Goal: Communication & Community: Answer question/provide support

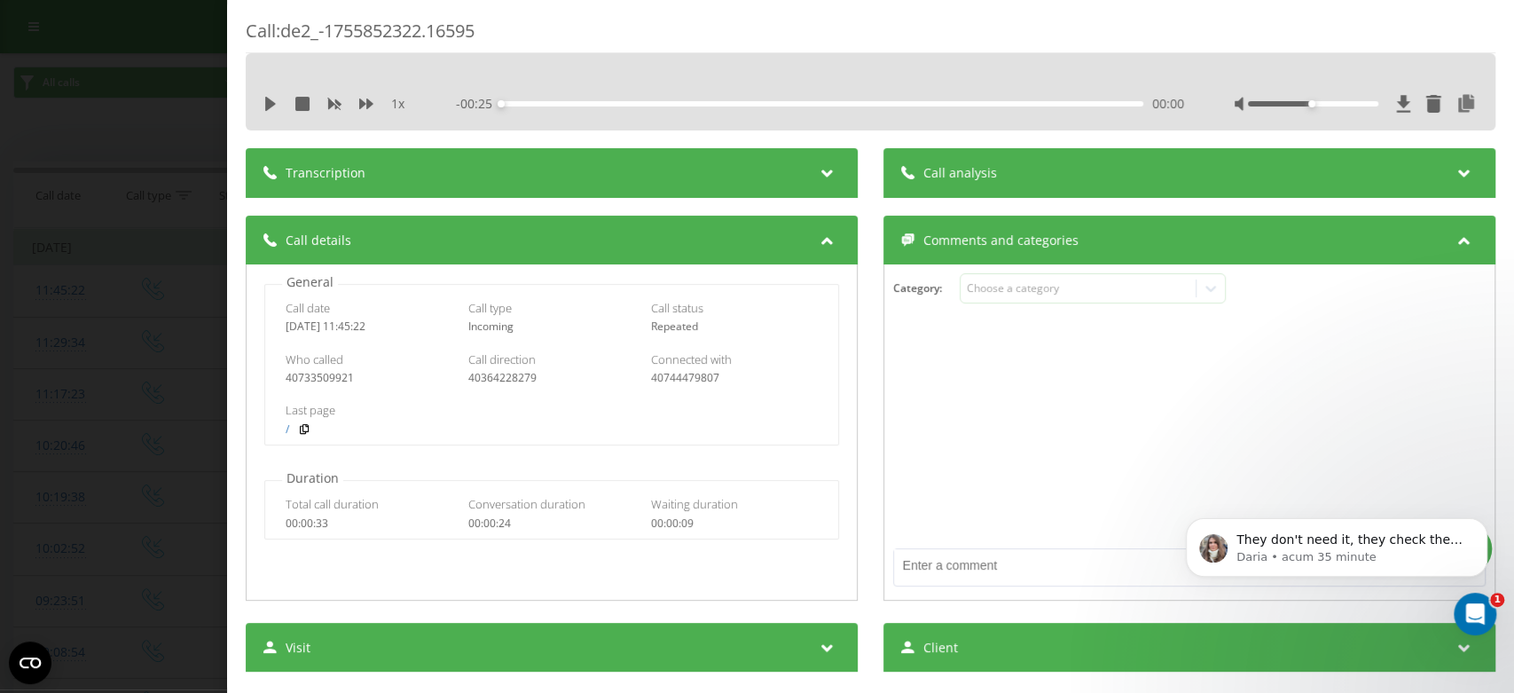
scroll to position [21019, 0]
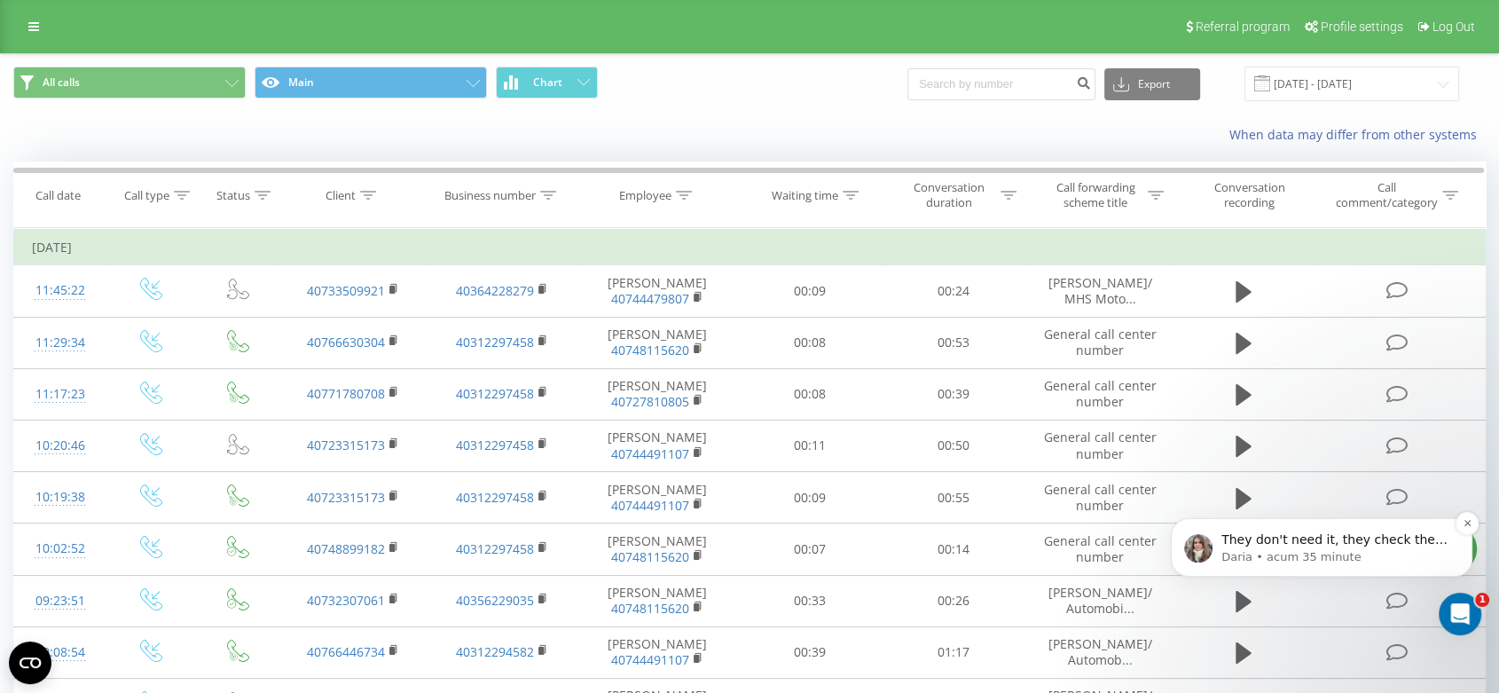
click at [1320, 541] on p "They don't need it, they check the call logs, we're sending it in each example👍…" at bounding box center [1336, 540] width 229 height 18
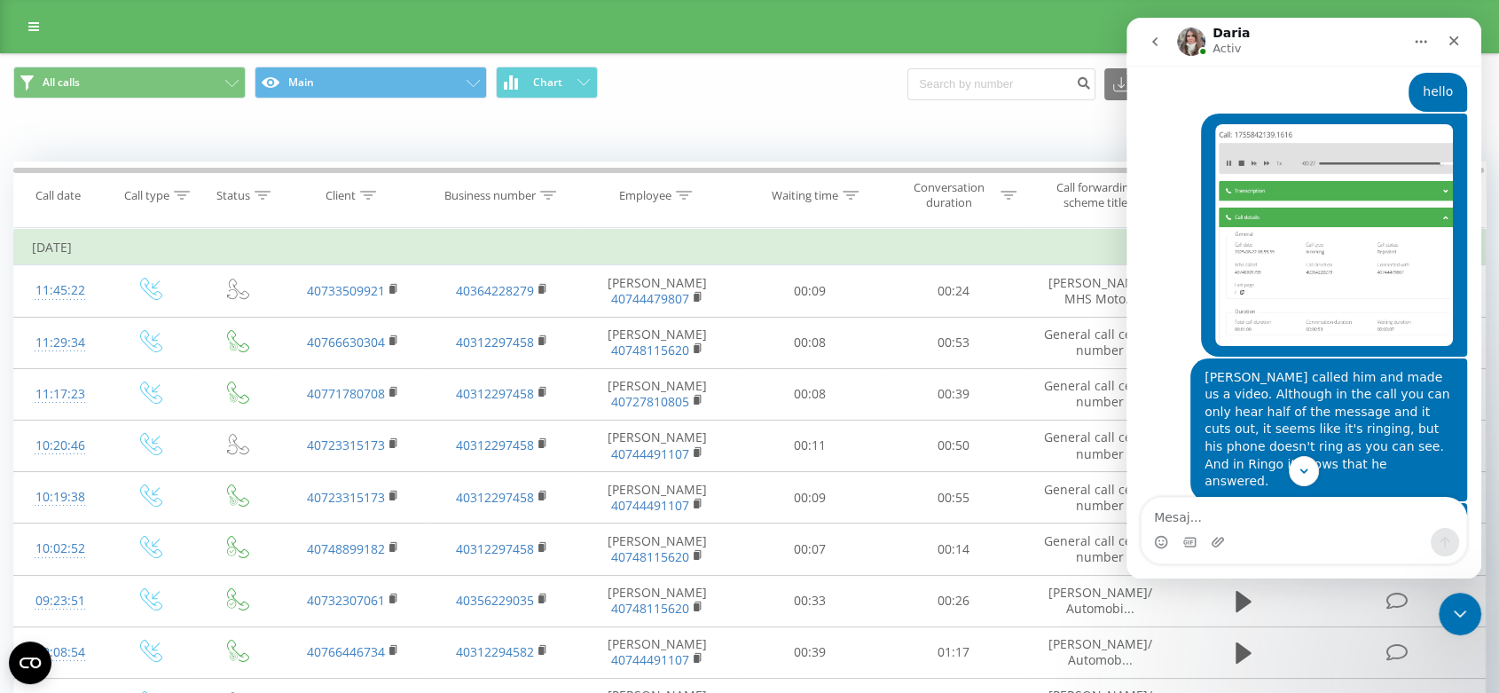
scroll to position [21048, 0]
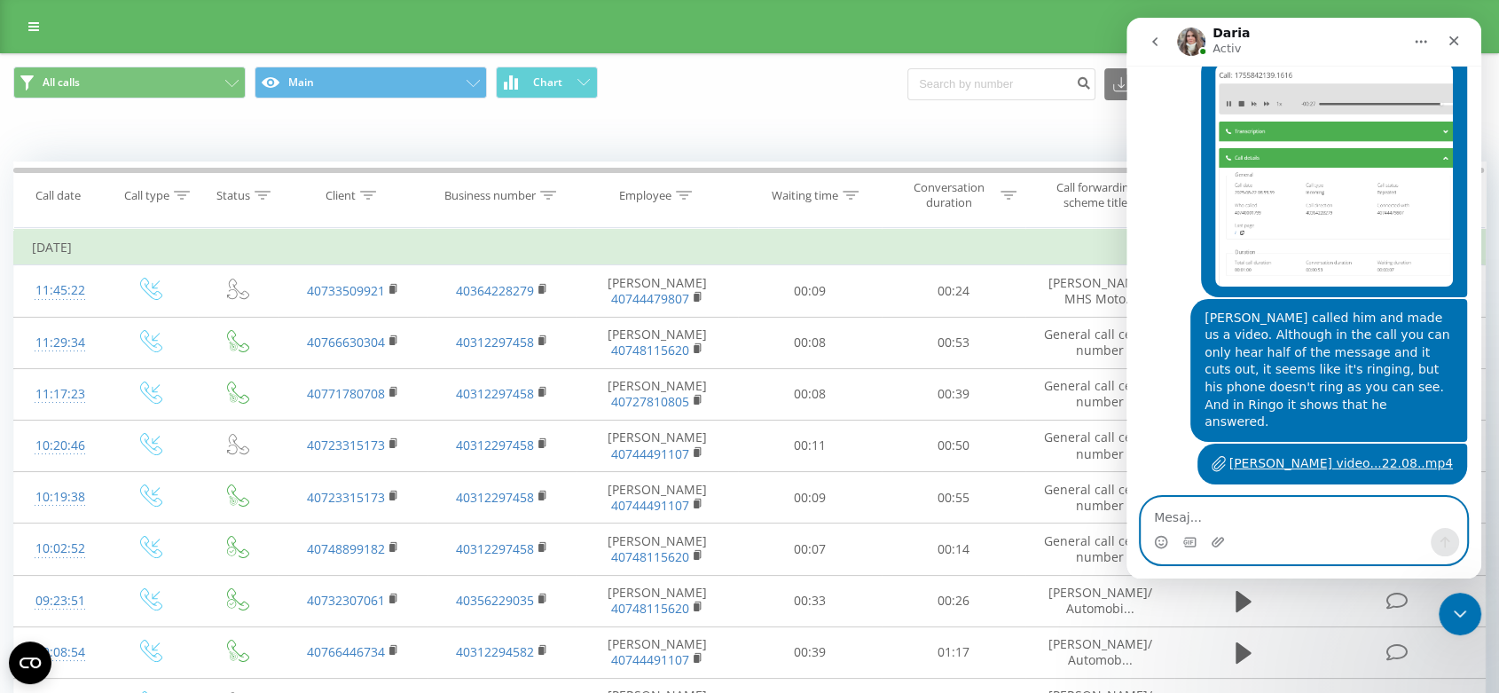
paste textarea "I hope they solve it as soon as possible, I know you want it too. All these tes…"
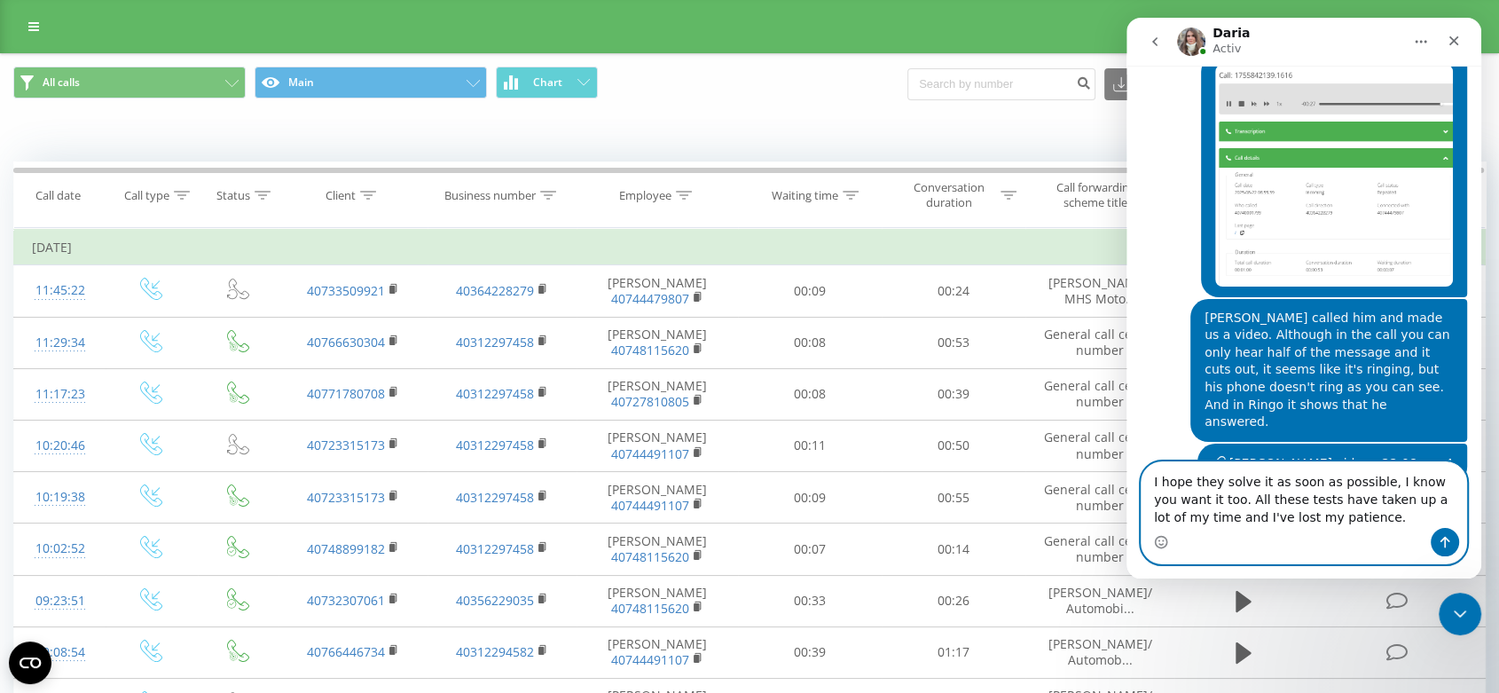
scroll to position [21084, 0]
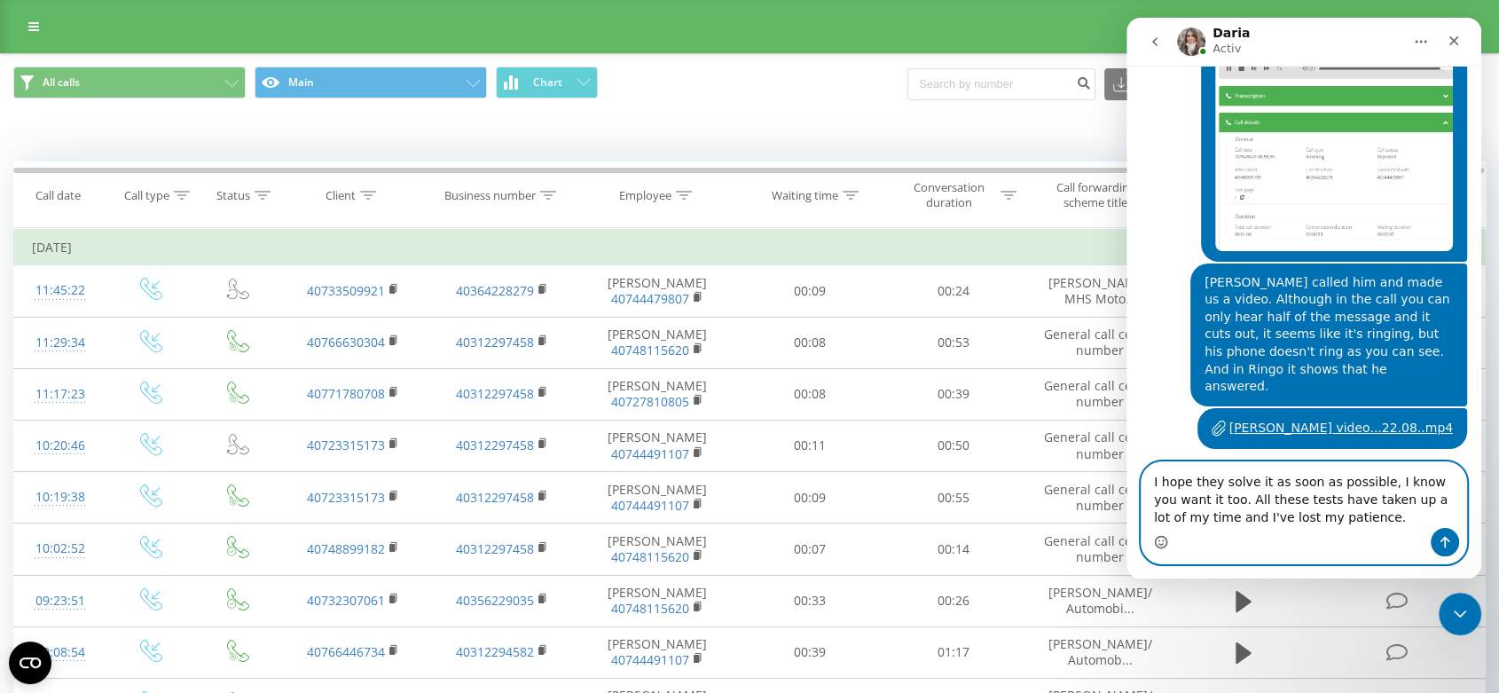
type textarea "I hope they solve it as soon as possible, I know you want it too. All these tes…"
click at [1159, 545] on icon "Selector de emoji" at bounding box center [1161, 542] width 14 height 14
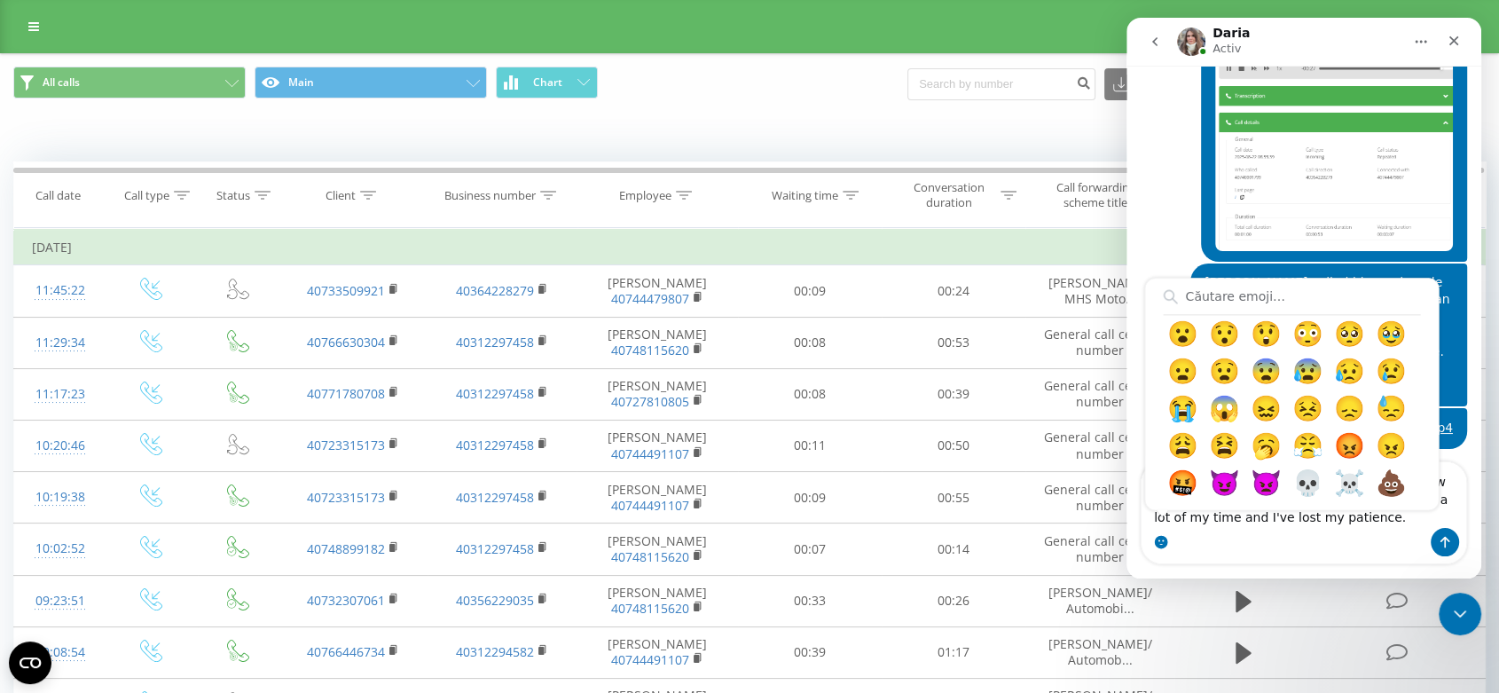
scroll to position [689, 0]
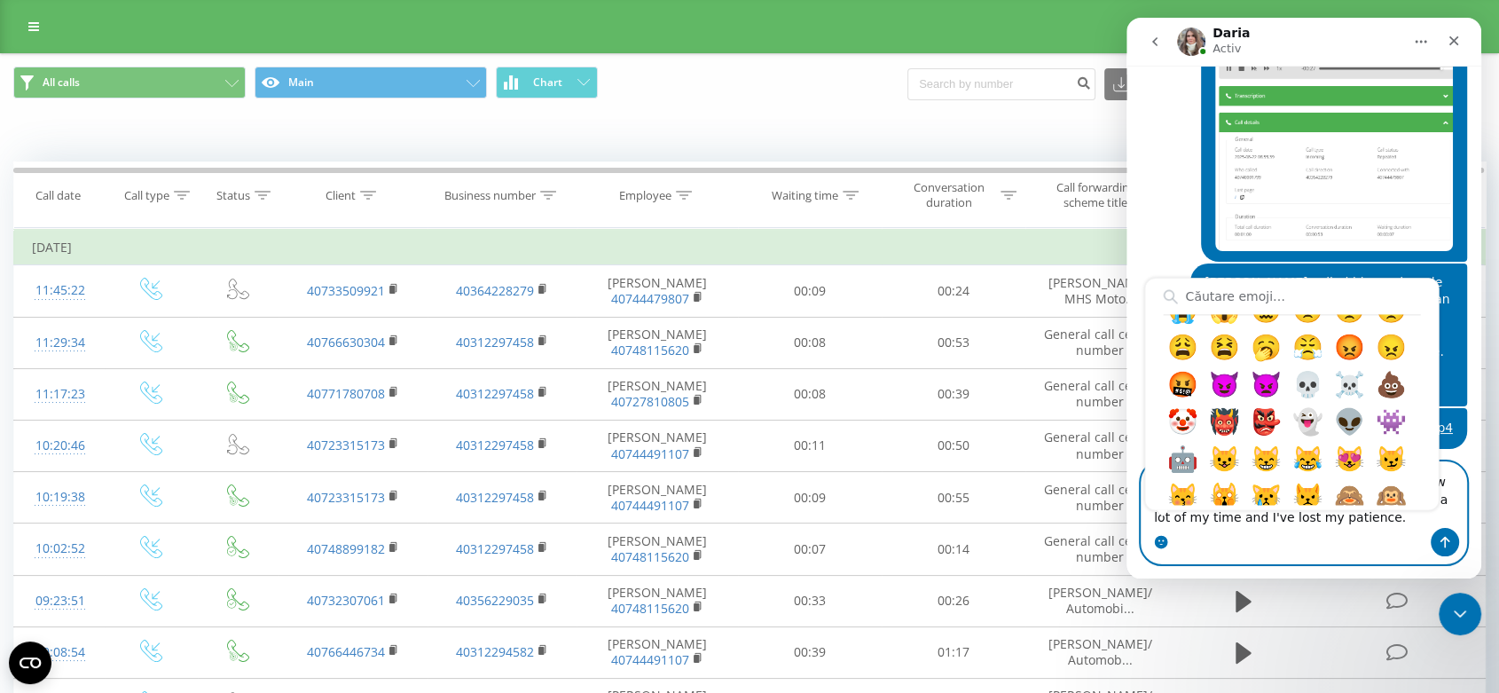
click at [1337, 517] on textarea "I hope they solve it as soon as possible, I know you want it too. All these tes…" at bounding box center [1304, 495] width 325 height 66
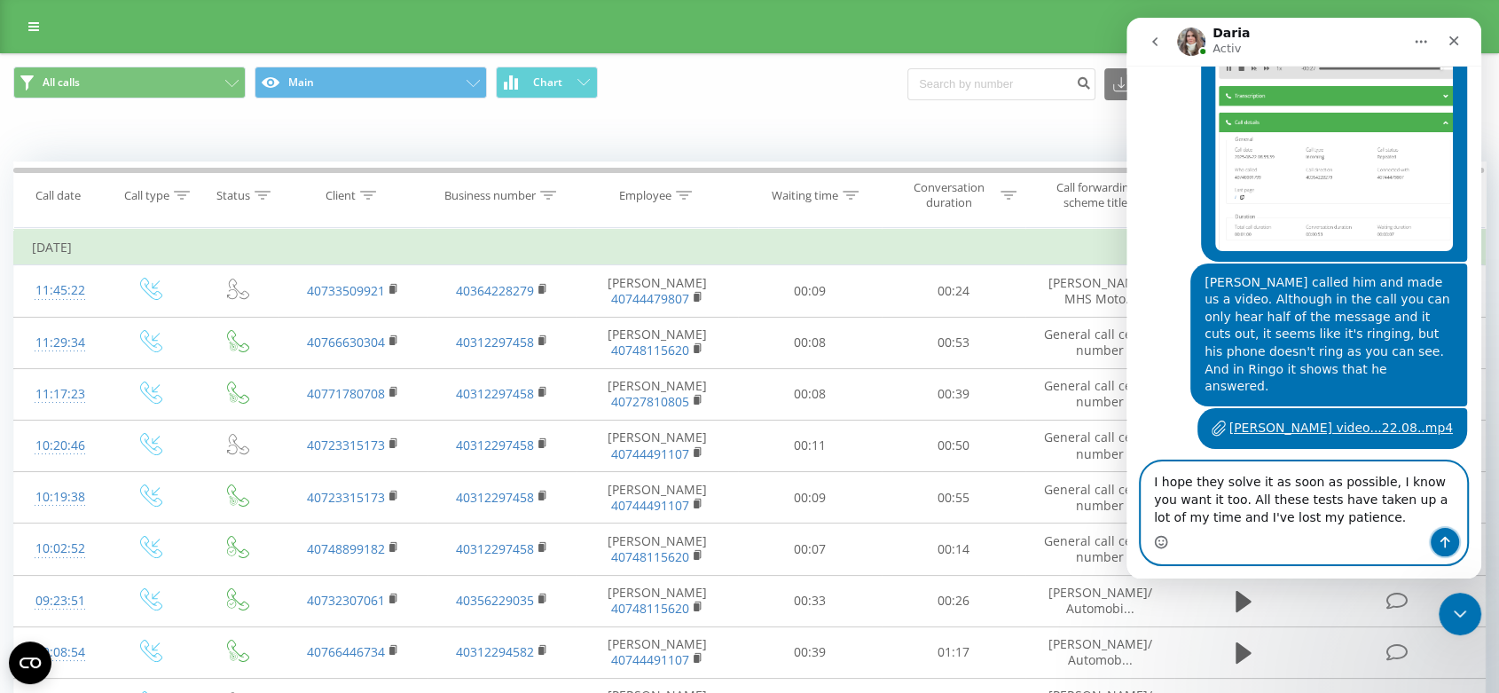
click at [1447, 543] on icon "Trimite un mesaj…" at bounding box center [1445, 542] width 14 height 14
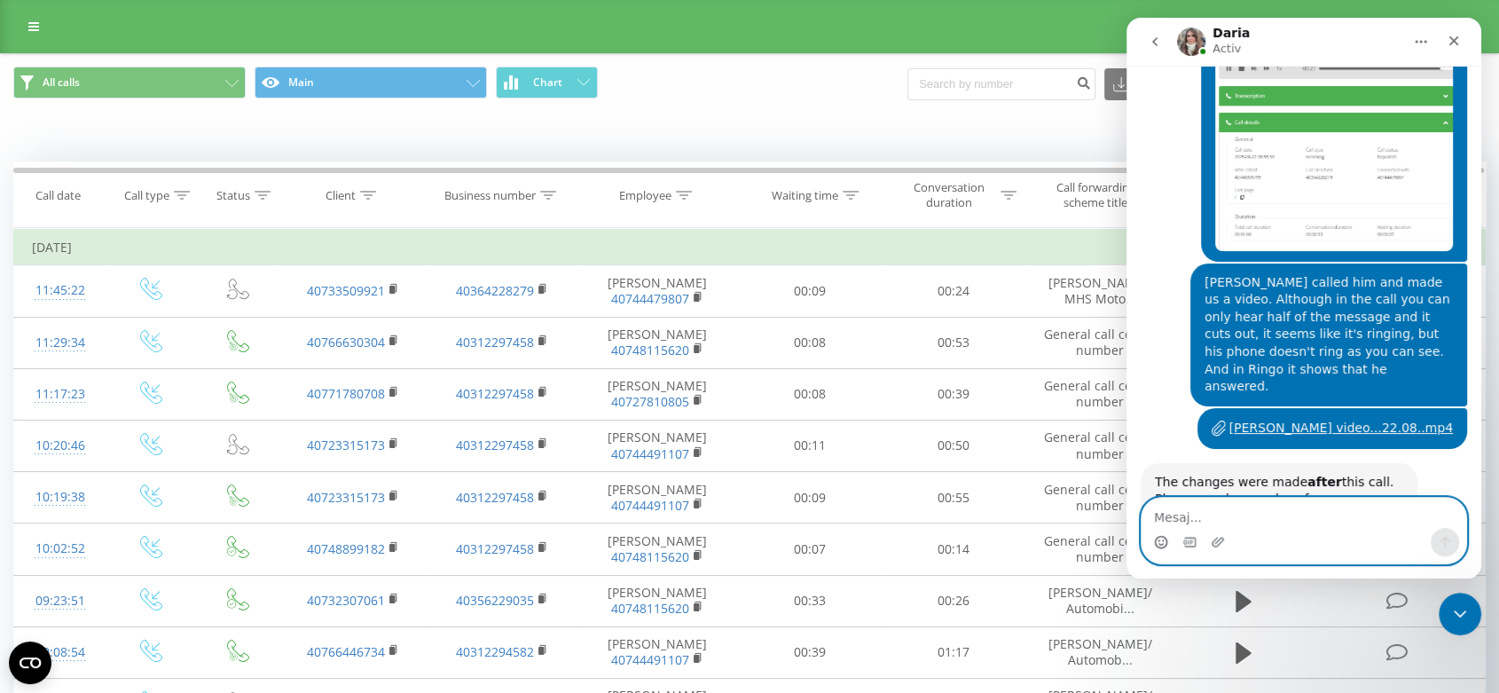
scroll to position [21124, 0]
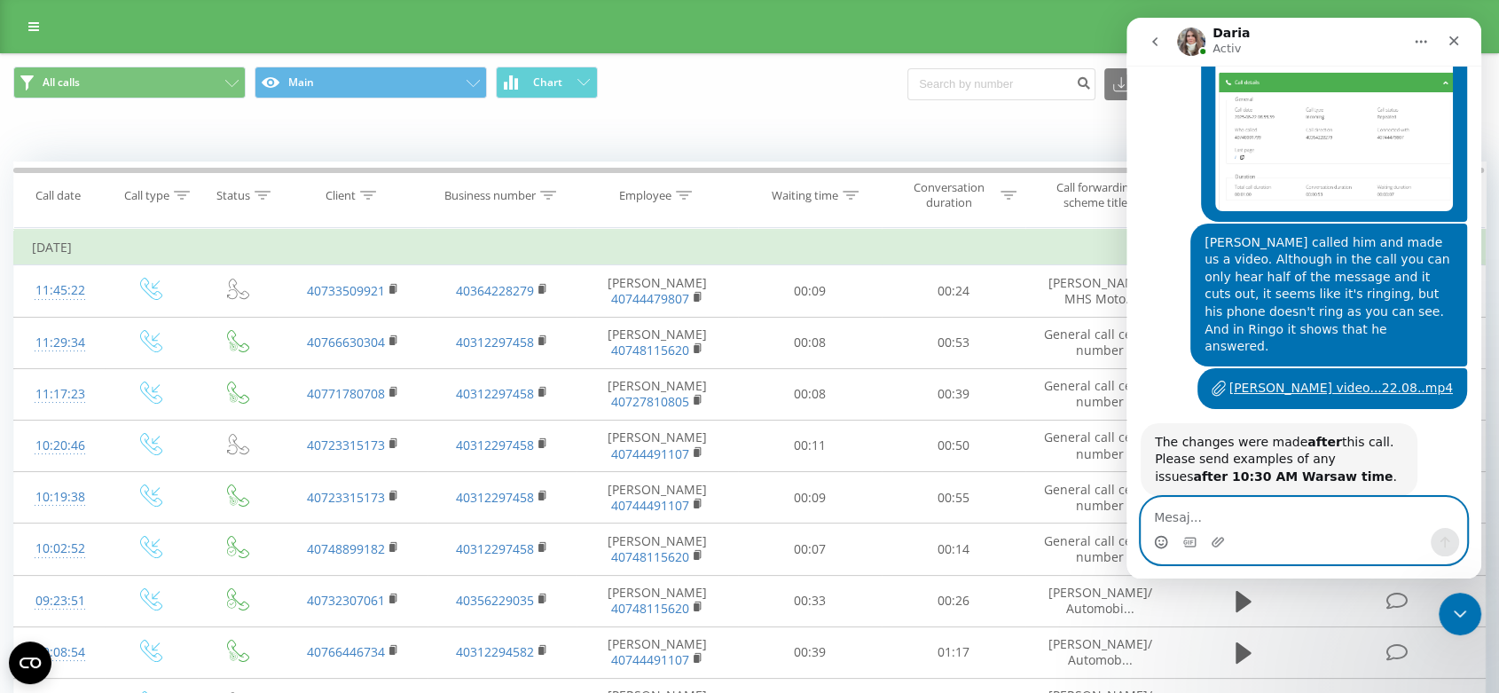
click at [1165, 545] on icon "Selector de emoji" at bounding box center [1161, 542] width 14 height 14
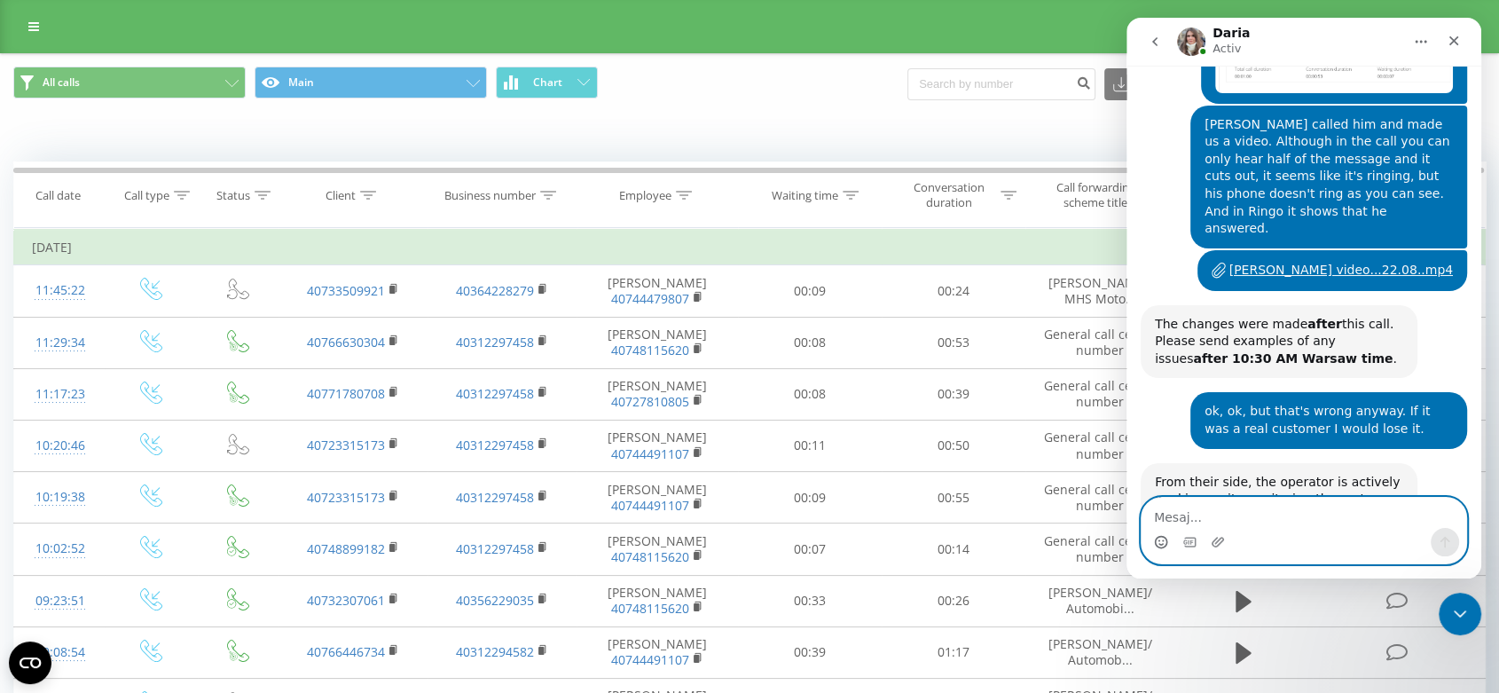
click at [1170, 516] on textarea "Mesaj..." at bounding box center [1304, 513] width 325 height 30
paste textarea "I've gotten older these days :))"
type textarea "I've gotten older these days :))"
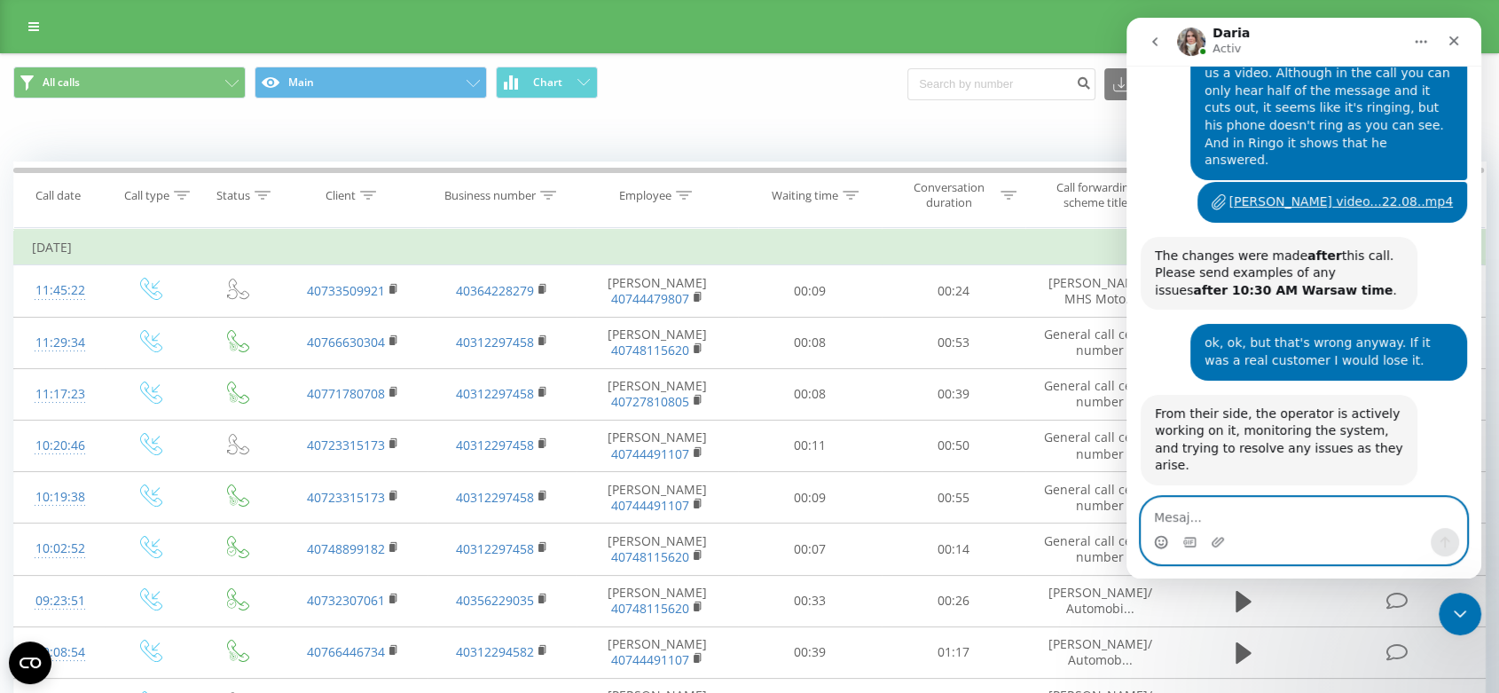
scroll to position [21453, 0]
